Goal: Task Accomplishment & Management: Manage account settings

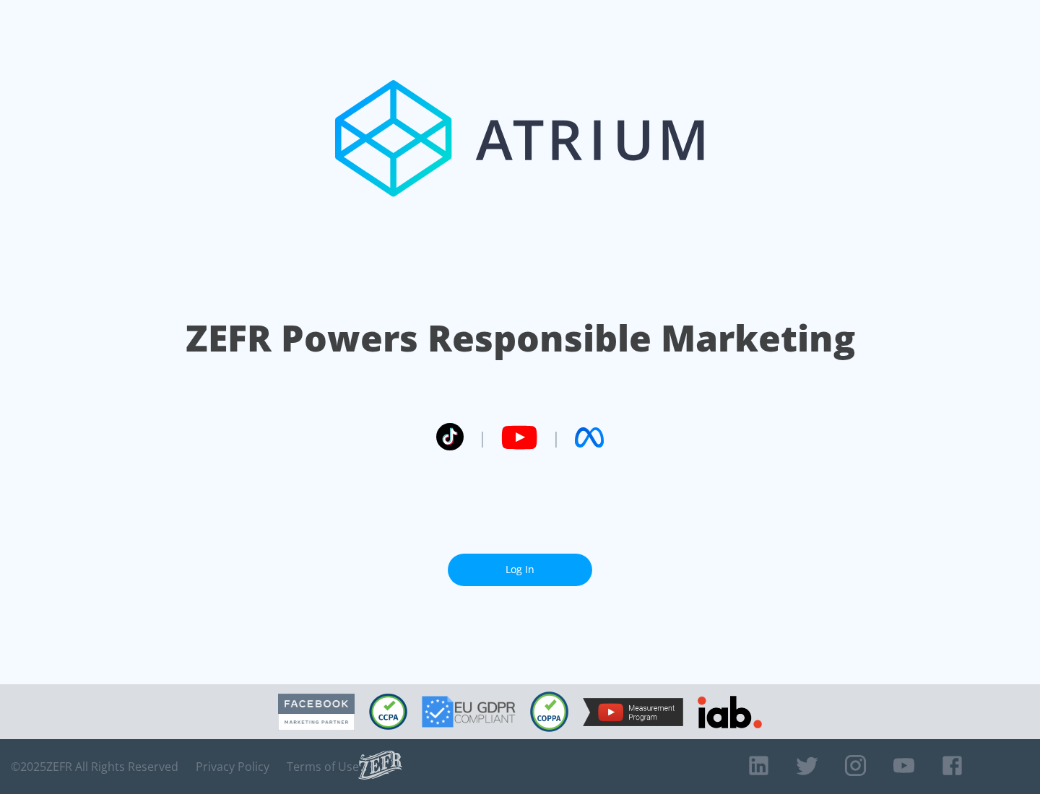
click at [520, 570] on link "Log In" at bounding box center [520, 570] width 144 height 32
